Goal: Task Accomplishment & Management: Manage account settings

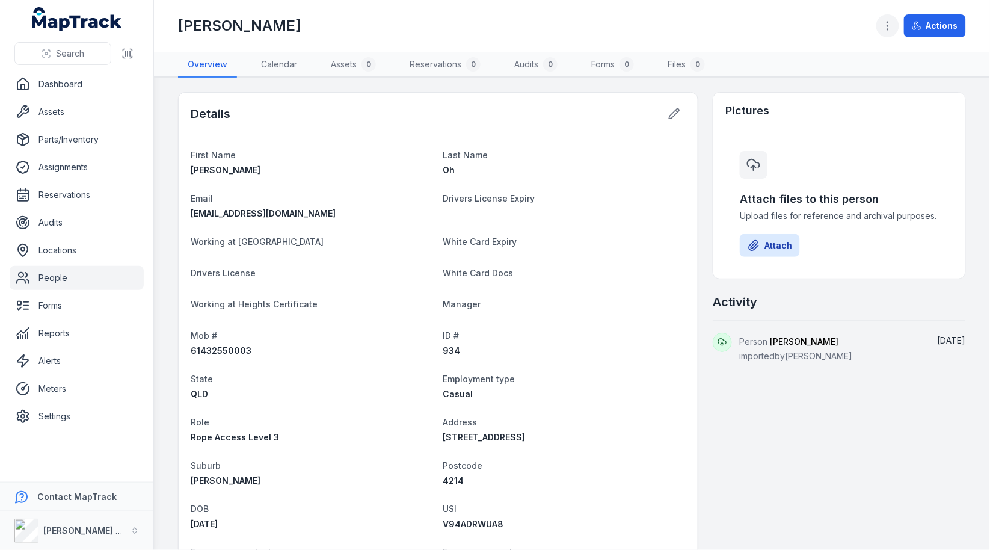
click at [886, 24] on icon "button" at bounding box center [888, 26] width 12 height 12
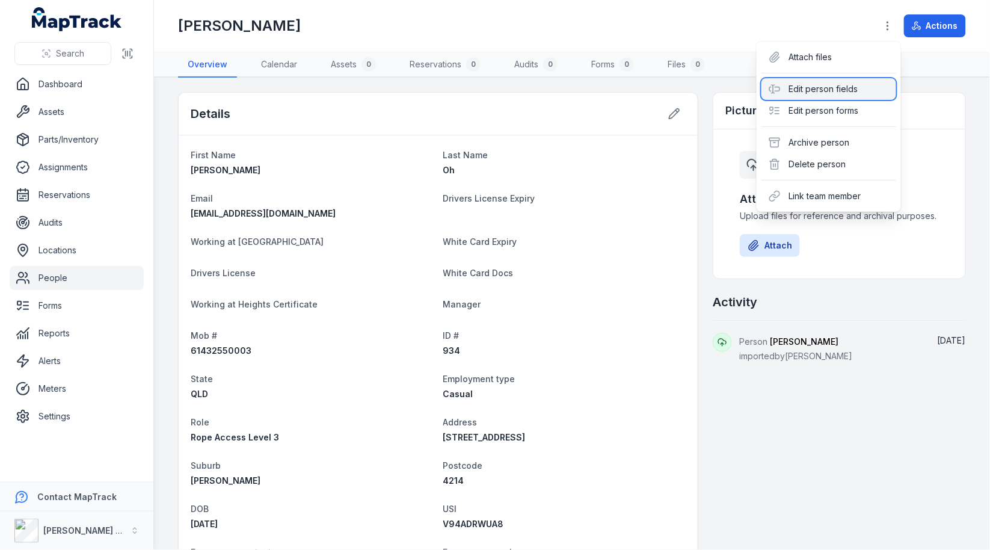
click at [816, 90] on div "Edit person fields" at bounding box center [828, 89] width 135 height 22
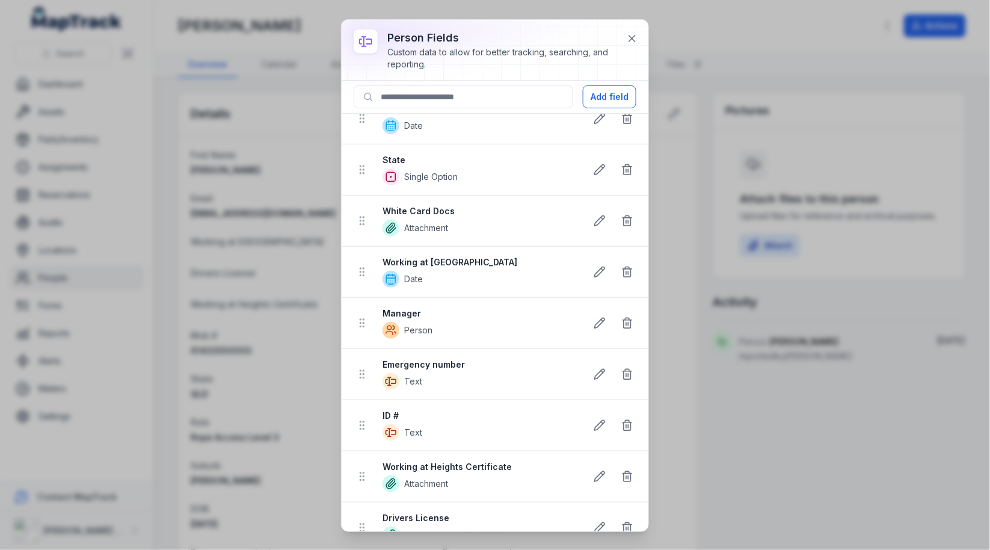
scroll to position [452, 0]
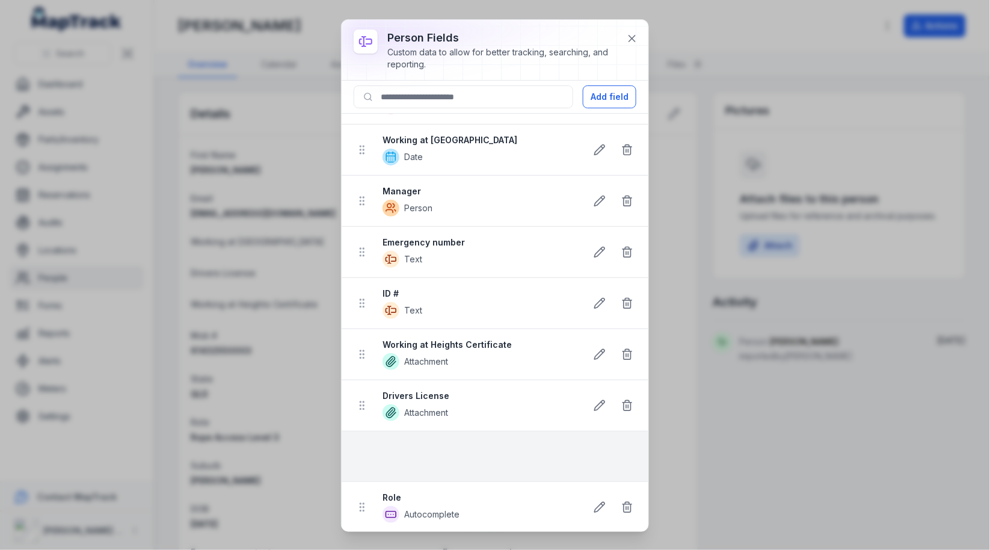
drag, startPoint x: 361, startPoint y: 197, endPoint x: 364, endPoint y: 447, distance: 250.8
click at [364, 447] on ul "USI Text Mob # Text Employment type Single Option Address Text White Card Expir…" at bounding box center [495, 98] width 307 height 971
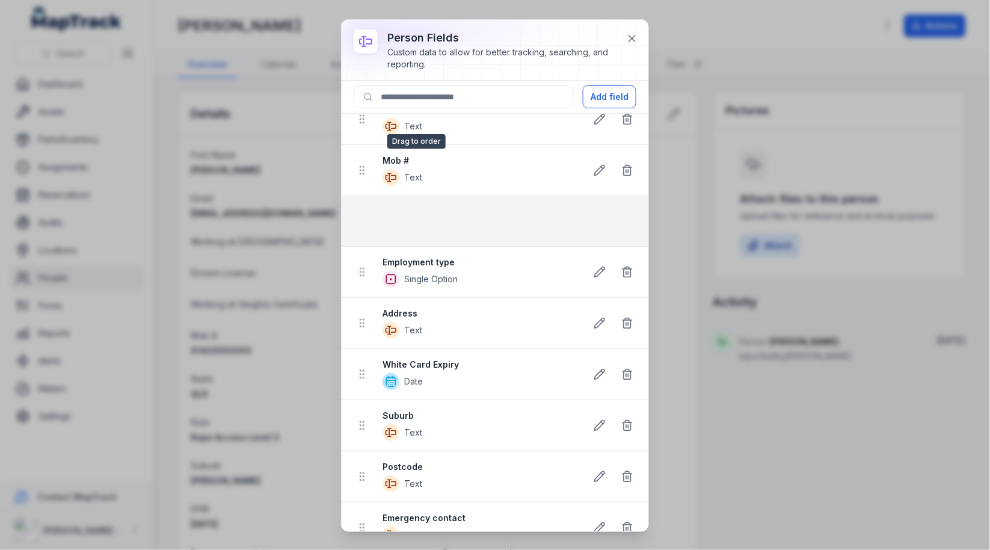
scroll to position [0, 0]
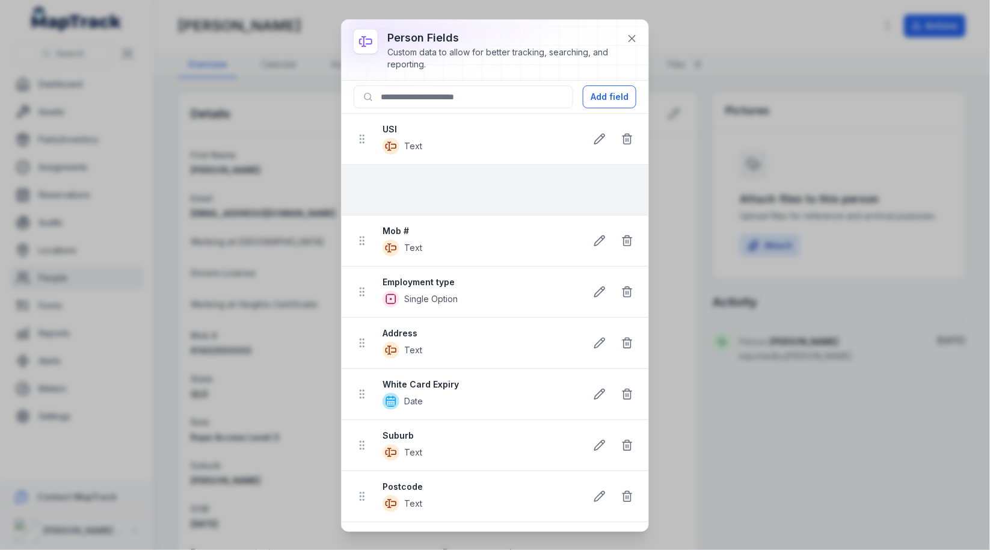
drag, startPoint x: 360, startPoint y: 455, endPoint x: 375, endPoint y: 180, distance: 275.3
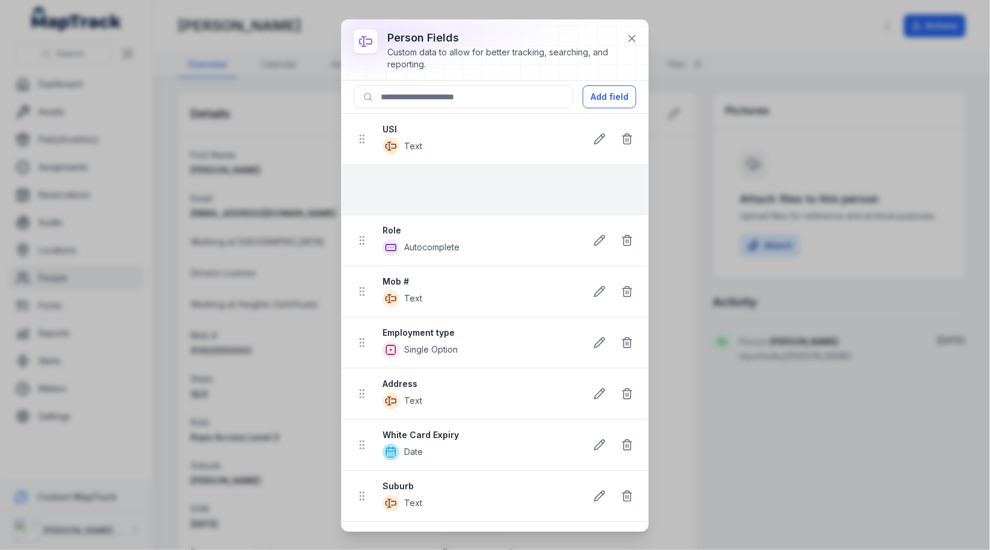
drag, startPoint x: 363, startPoint y: 501, endPoint x: 380, endPoint y: 185, distance: 316.8
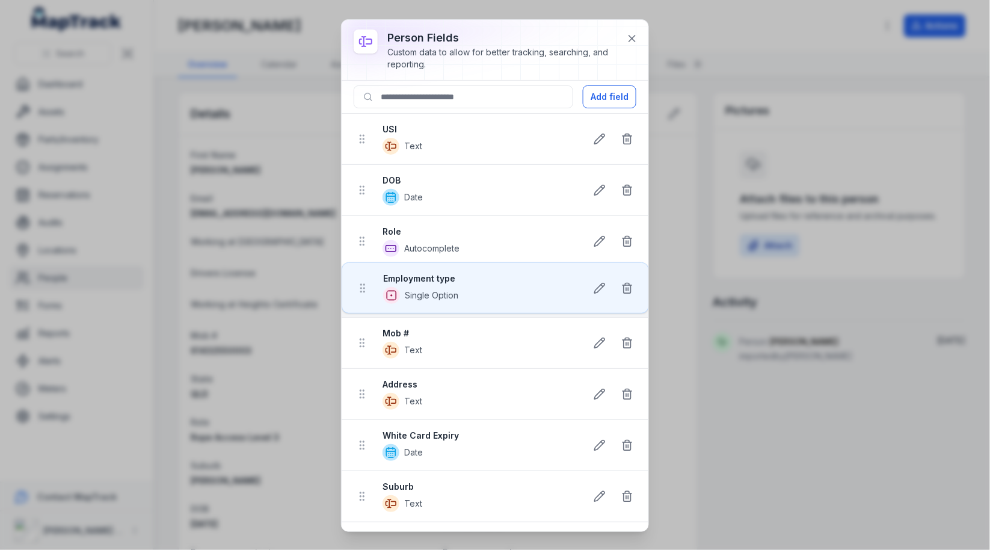
drag, startPoint x: 363, startPoint y: 346, endPoint x: 363, endPoint y: 286, distance: 60.7
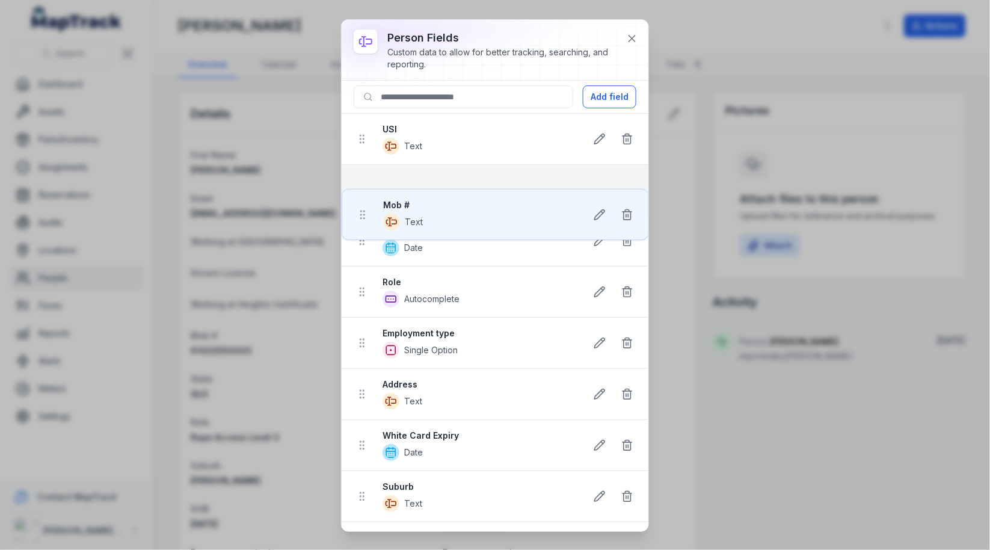
drag, startPoint x: 361, startPoint y: 337, endPoint x: 361, endPoint y: 200, distance: 137.7
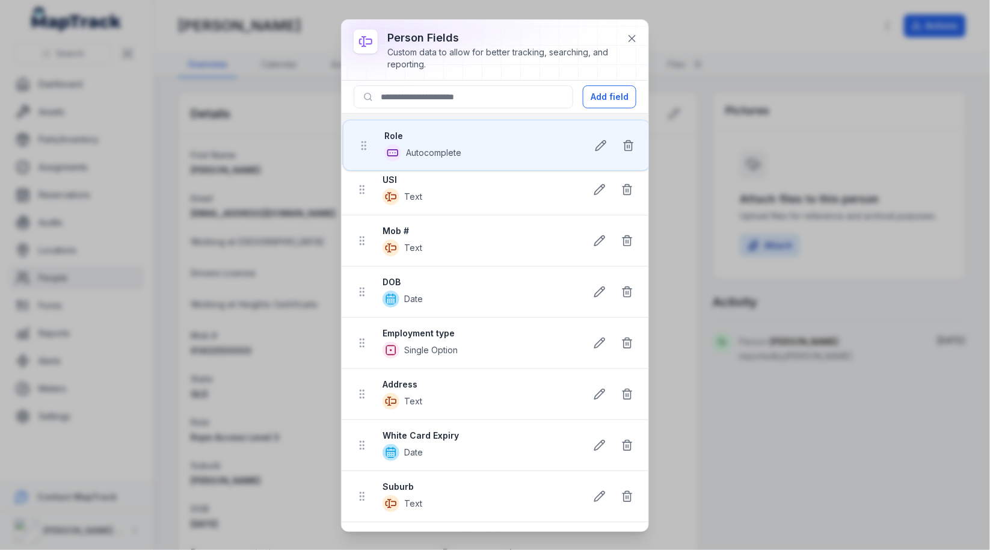
drag, startPoint x: 359, startPoint y: 287, endPoint x: 361, endPoint y: 141, distance: 146.2
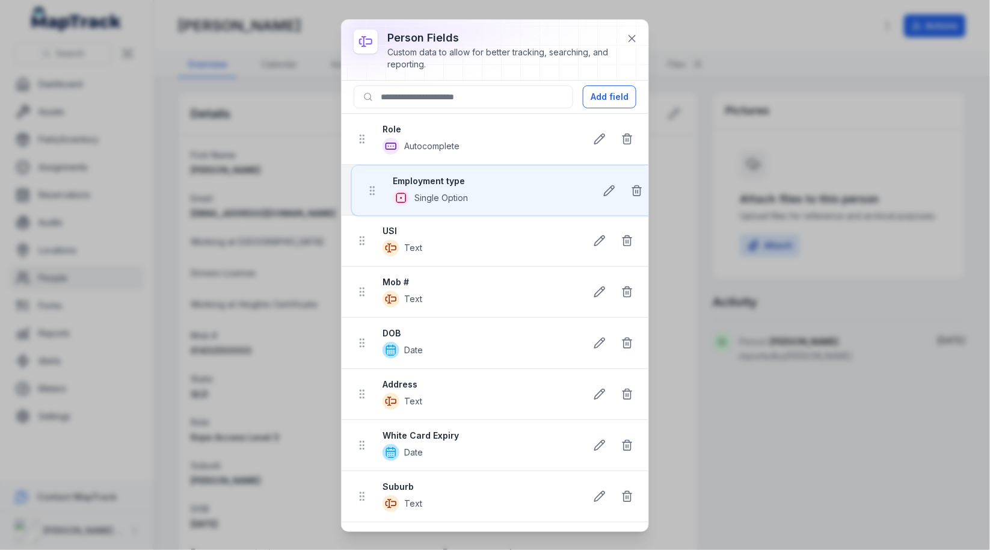
drag, startPoint x: 366, startPoint y: 341, endPoint x: 375, endPoint y: 183, distance: 157.9
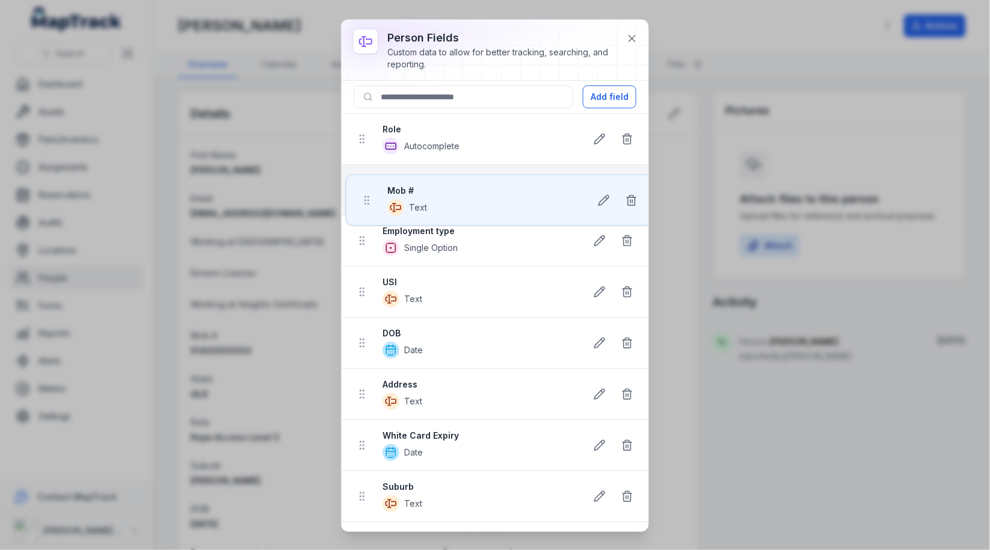
drag, startPoint x: 359, startPoint y: 291, endPoint x: 363, endPoint y: 194, distance: 96.9
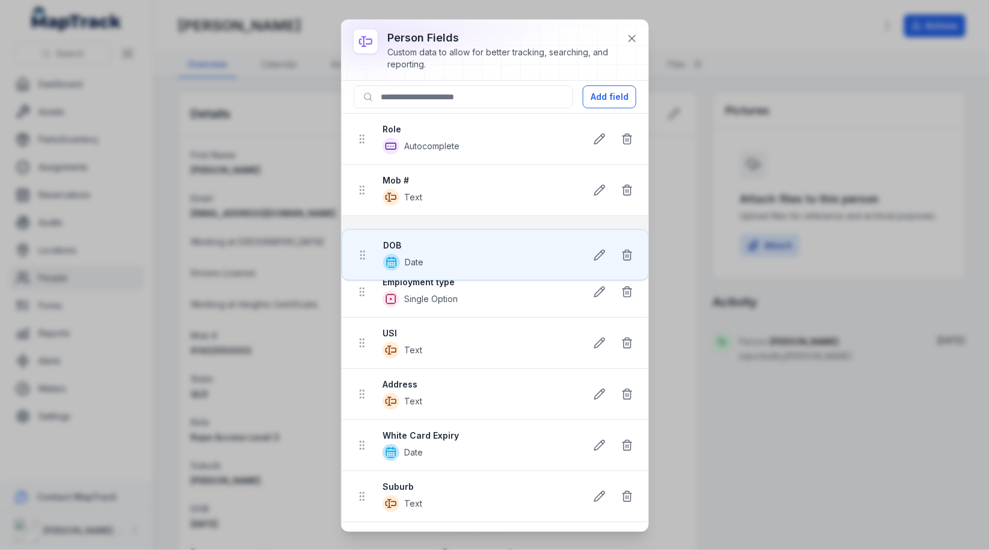
drag, startPoint x: 364, startPoint y: 345, endPoint x: 364, endPoint y: 253, distance: 92.0
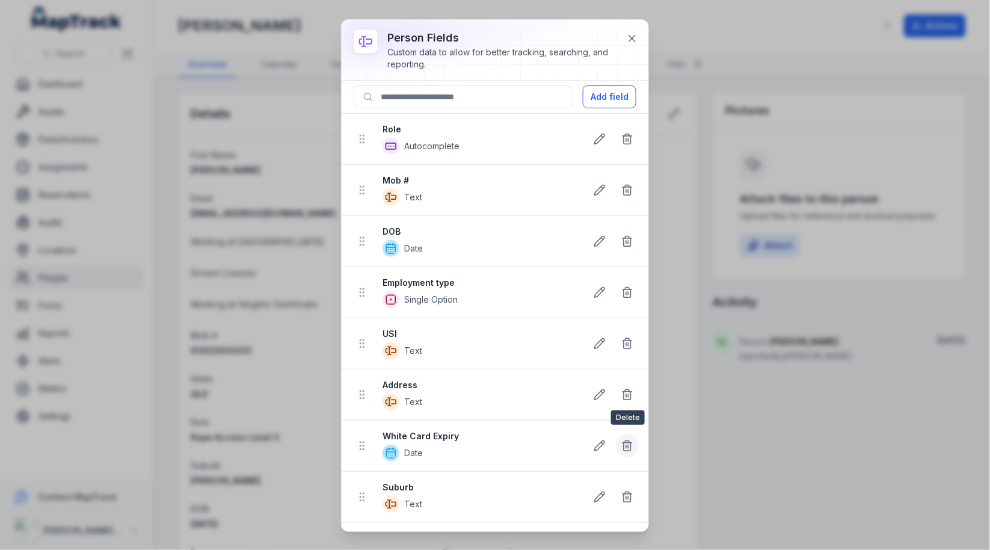
click at [629, 445] on line at bounding box center [629, 446] width 0 height 3
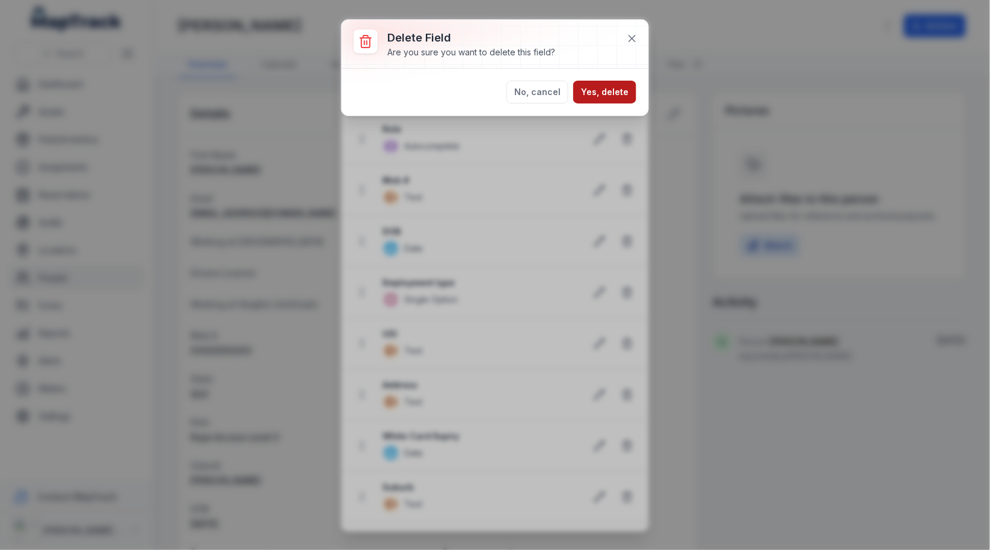
click at [609, 84] on button "Yes, delete" at bounding box center [604, 92] width 63 height 23
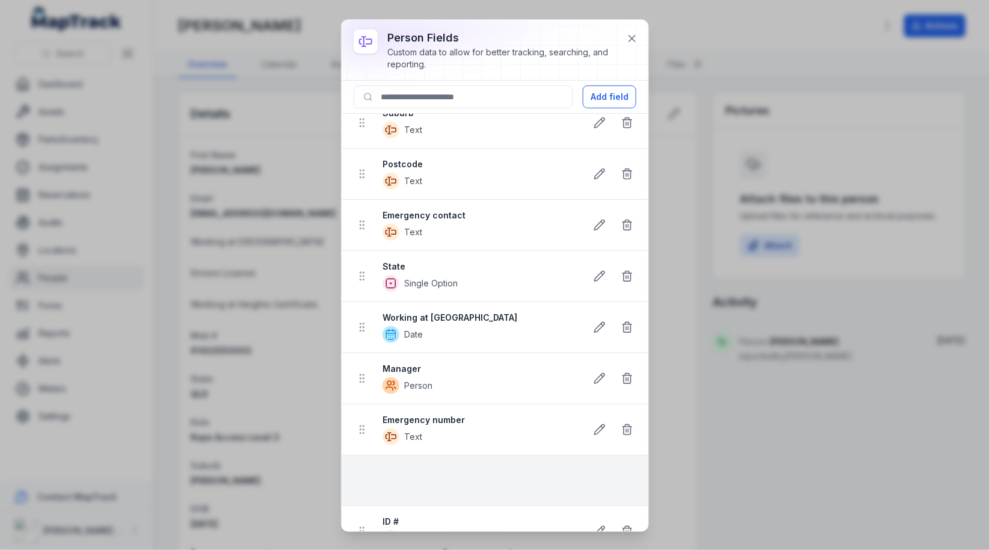
scroll to position [380, 0]
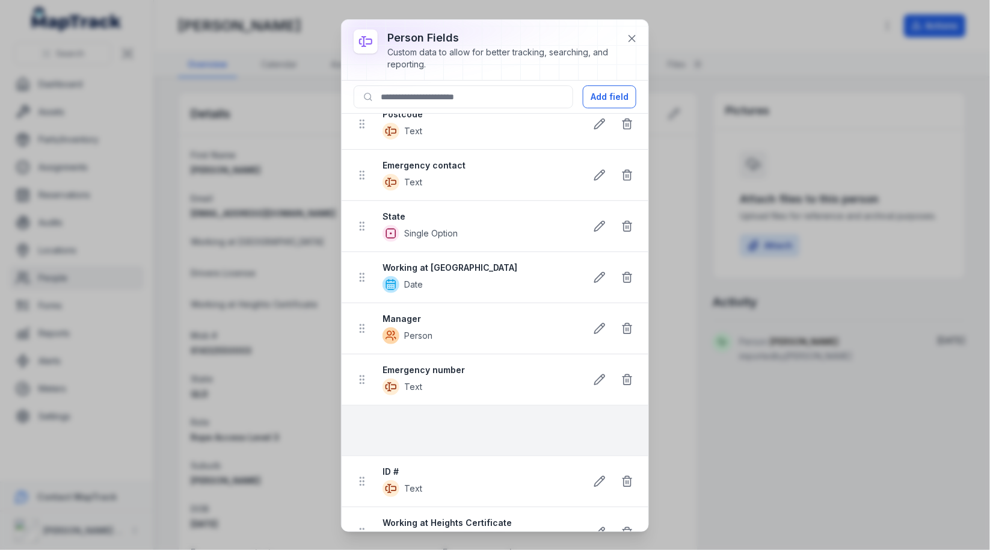
drag, startPoint x: 358, startPoint y: 329, endPoint x: 360, endPoint y: 465, distance: 135.9
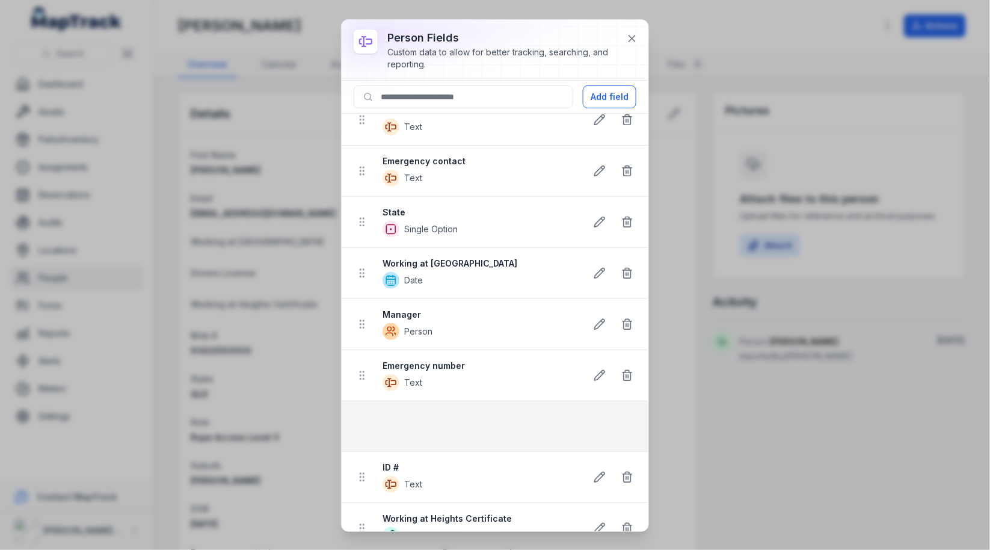
click at [360, 465] on ul "Role Autocomplete Mob # Text DOB Date Employment type Single Option USI Text Ad…" at bounding box center [495, 197] width 307 height 920
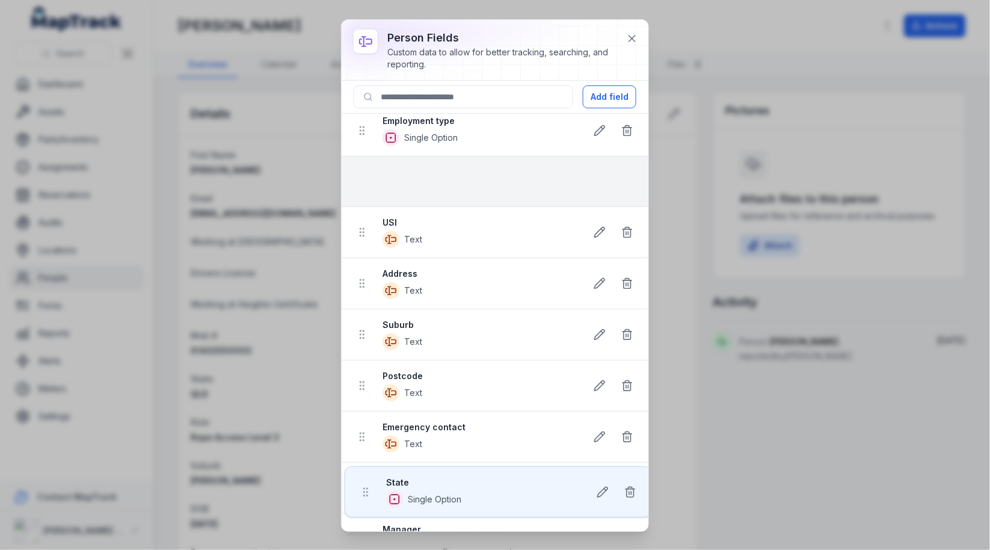
scroll to position [0, 0]
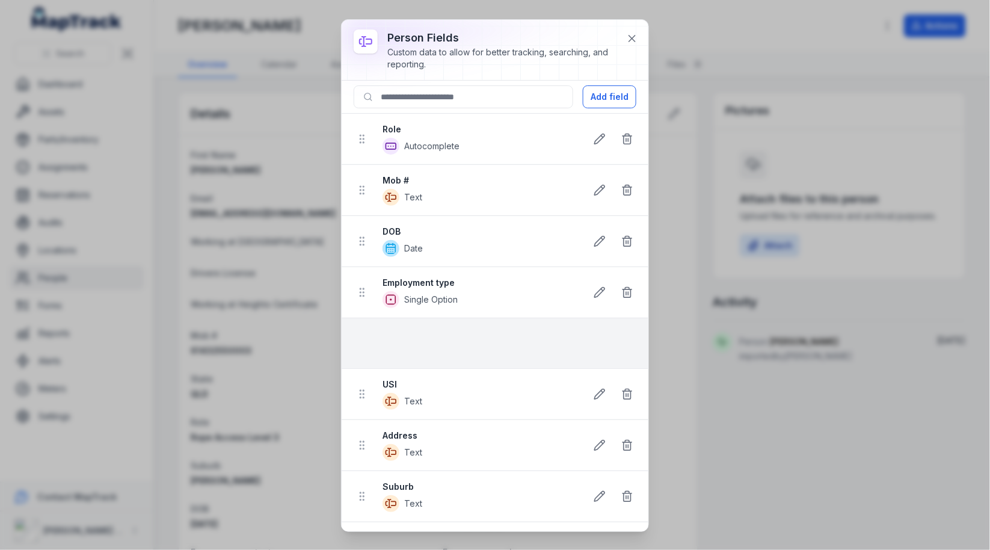
drag, startPoint x: 362, startPoint y: 213, endPoint x: 388, endPoint y: 323, distance: 113.1
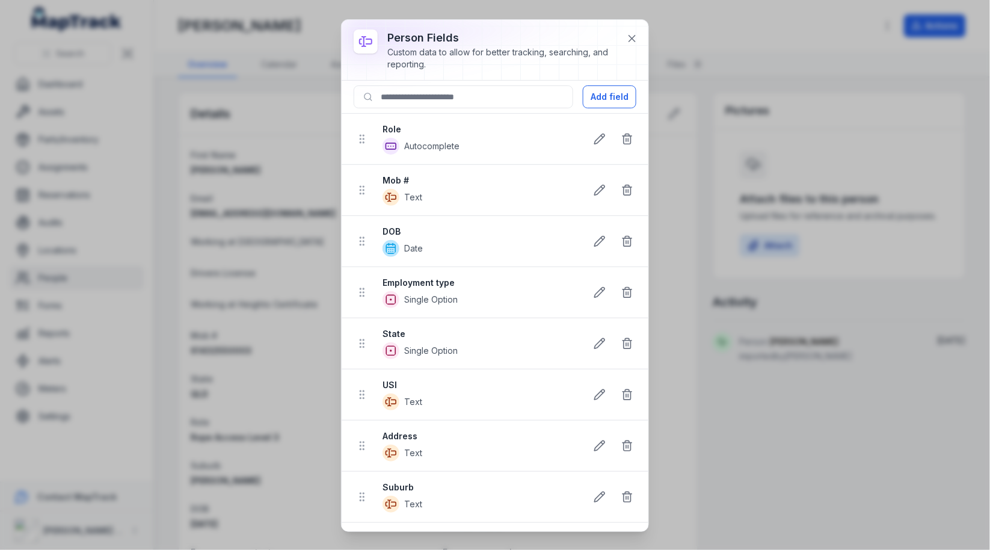
scroll to position [491, 0]
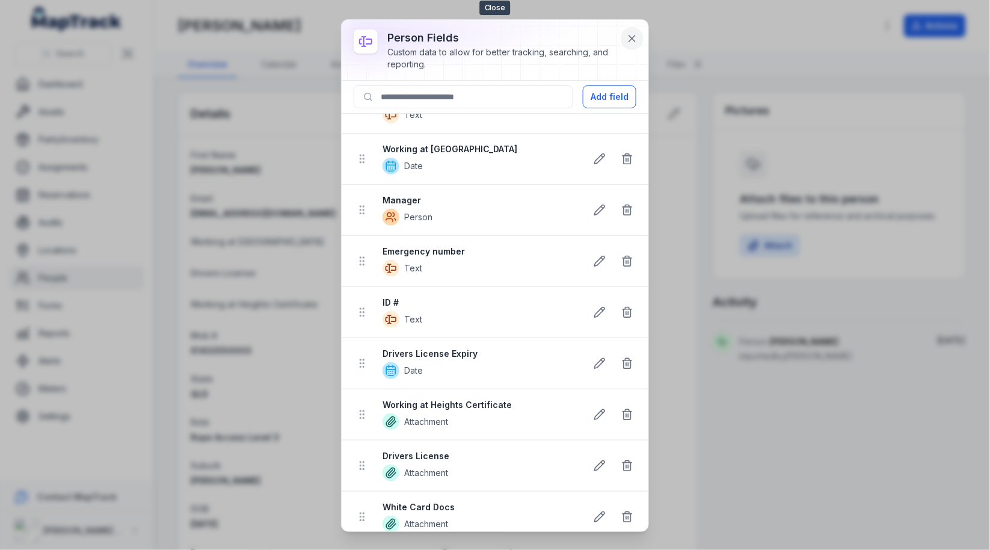
click at [633, 34] on icon at bounding box center [632, 38] width 12 height 12
